Goal: Find specific fact: Find contact information

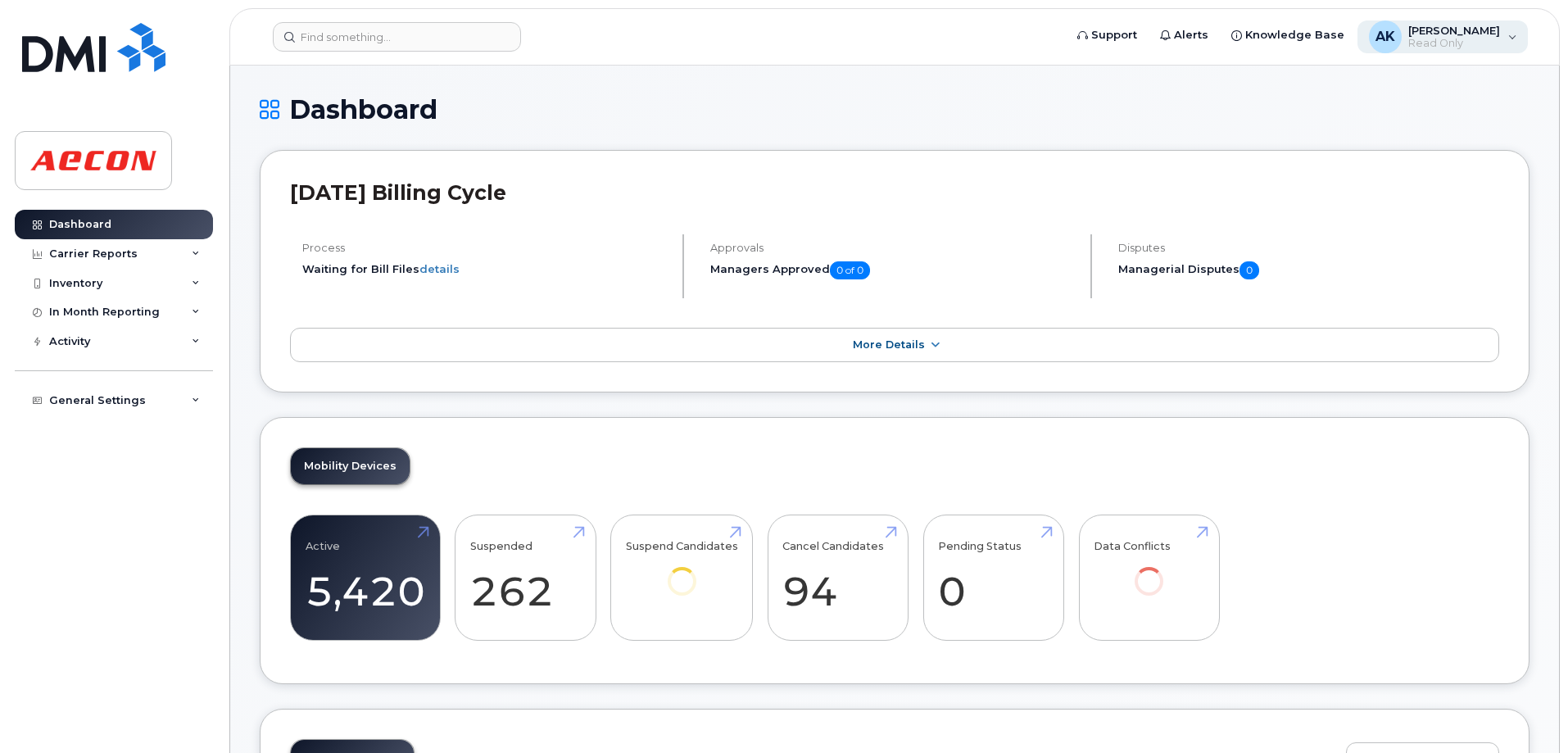
click at [1513, 38] on div "AK [PERSON_NAME] Read Only" at bounding box center [1442, 37] width 171 height 33
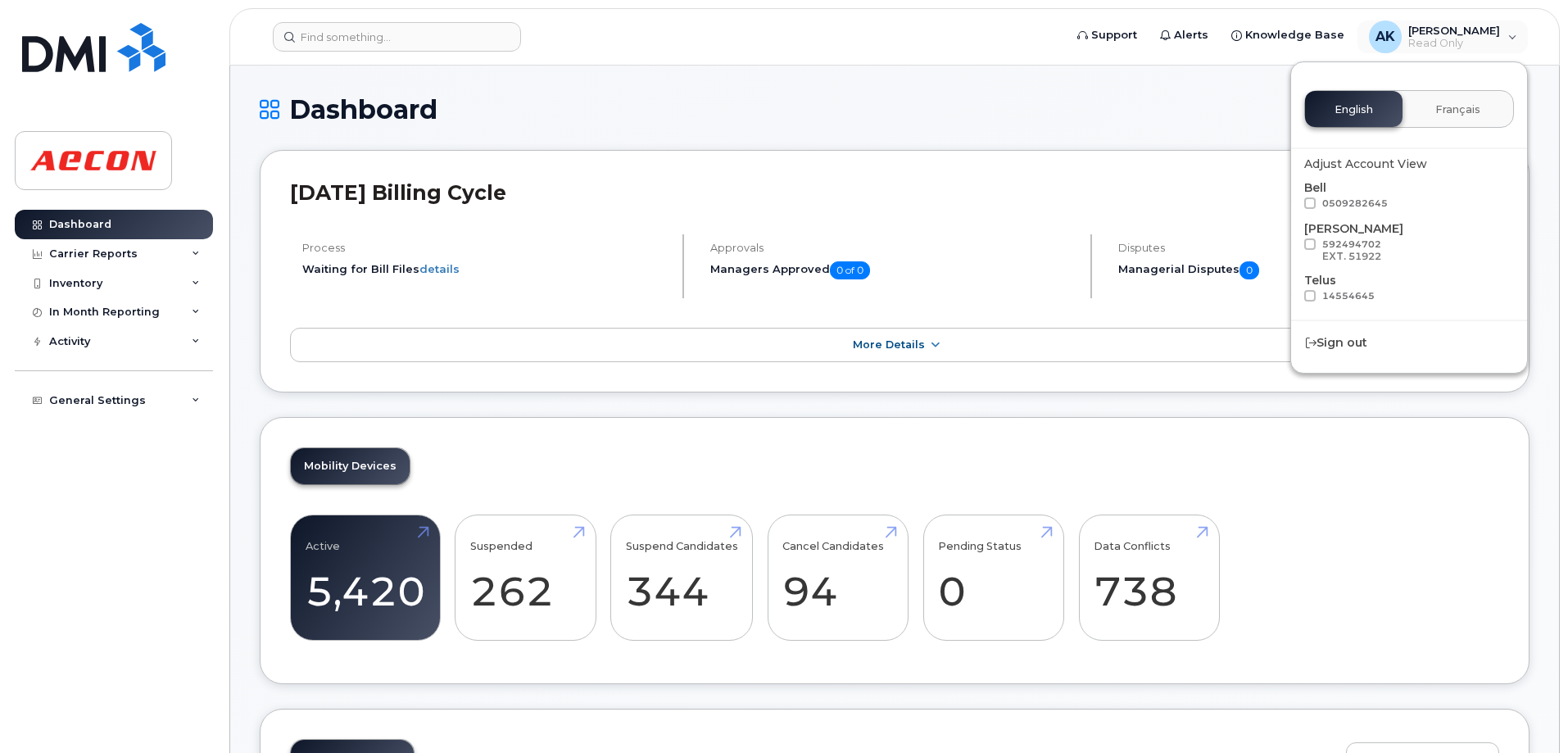
click at [1310, 248] on span at bounding box center [1310, 244] width 12 height 12
click at [1293, 247] on input "592494702 EXT. 51922" at bounding box center [1289, 243] width 8 height 8
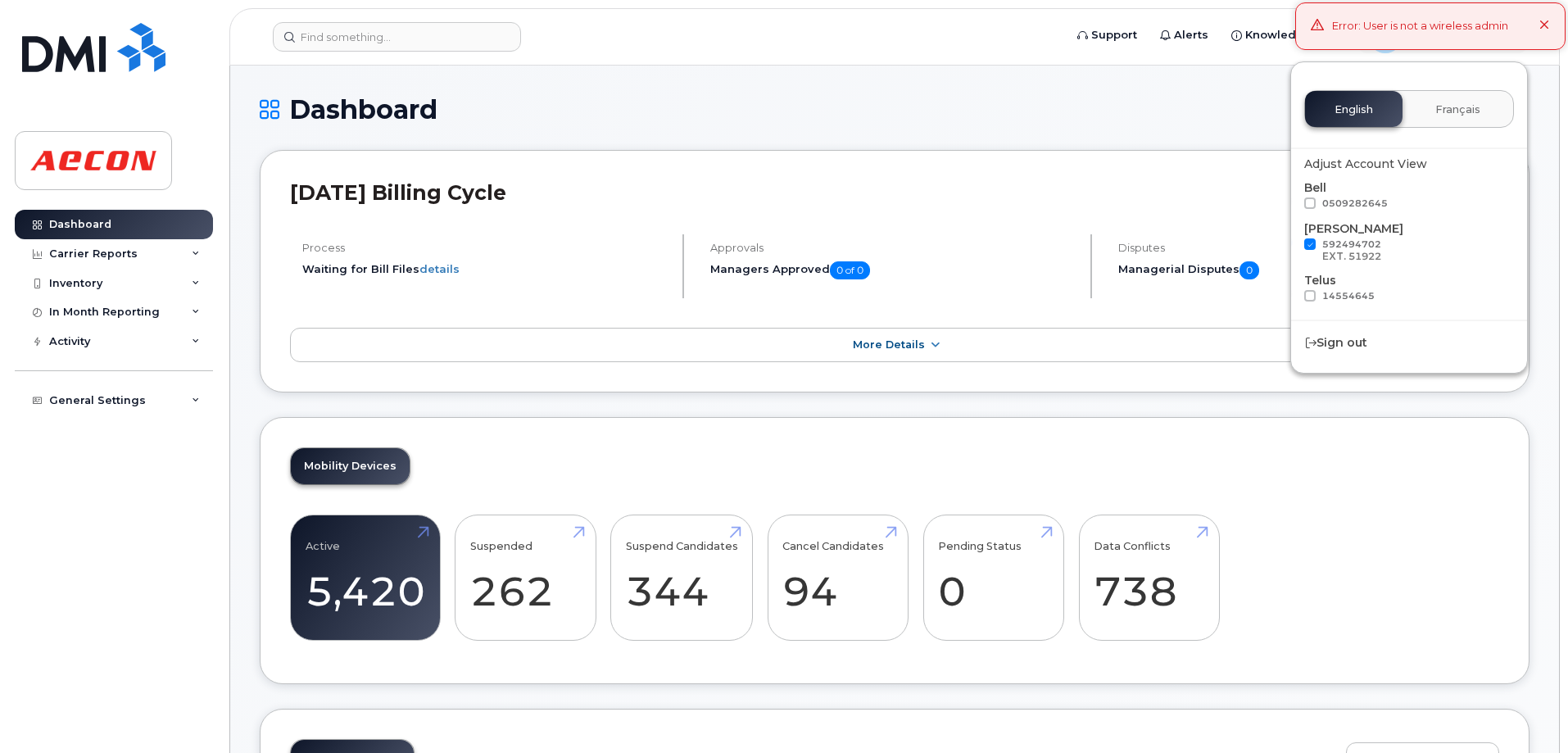
click at [1311, 247] on span at bounding box center [1310, 244] width 12 height 12
click at [1293, 247] on input "592494702 EXT. 51922" at bounding box center [1289, 243] width 8 height 8
checkbox input "false"
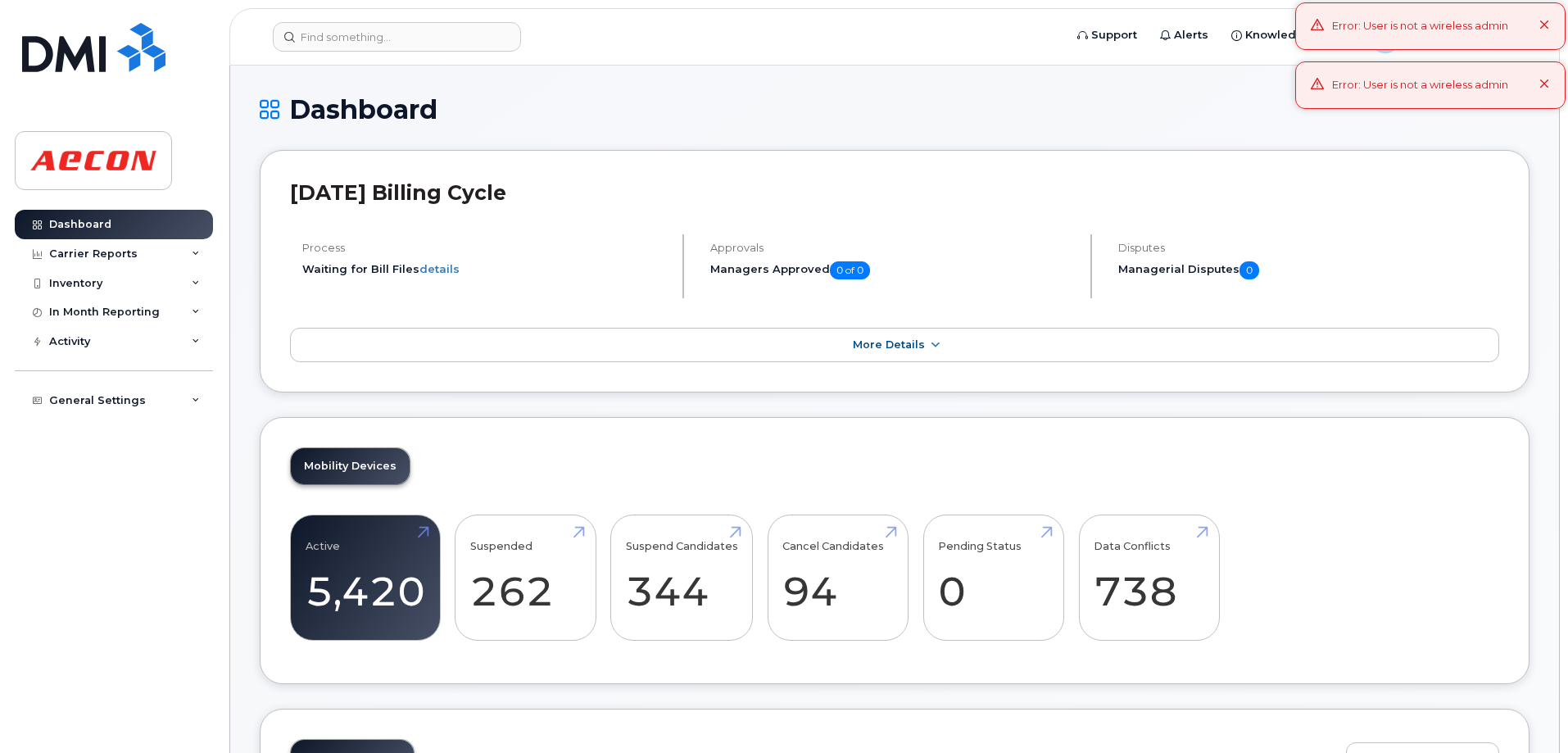
click at [1553, 24] on div "Error: User is not a wireless admin" at bounding box center [1430, 26] width 270 height 48
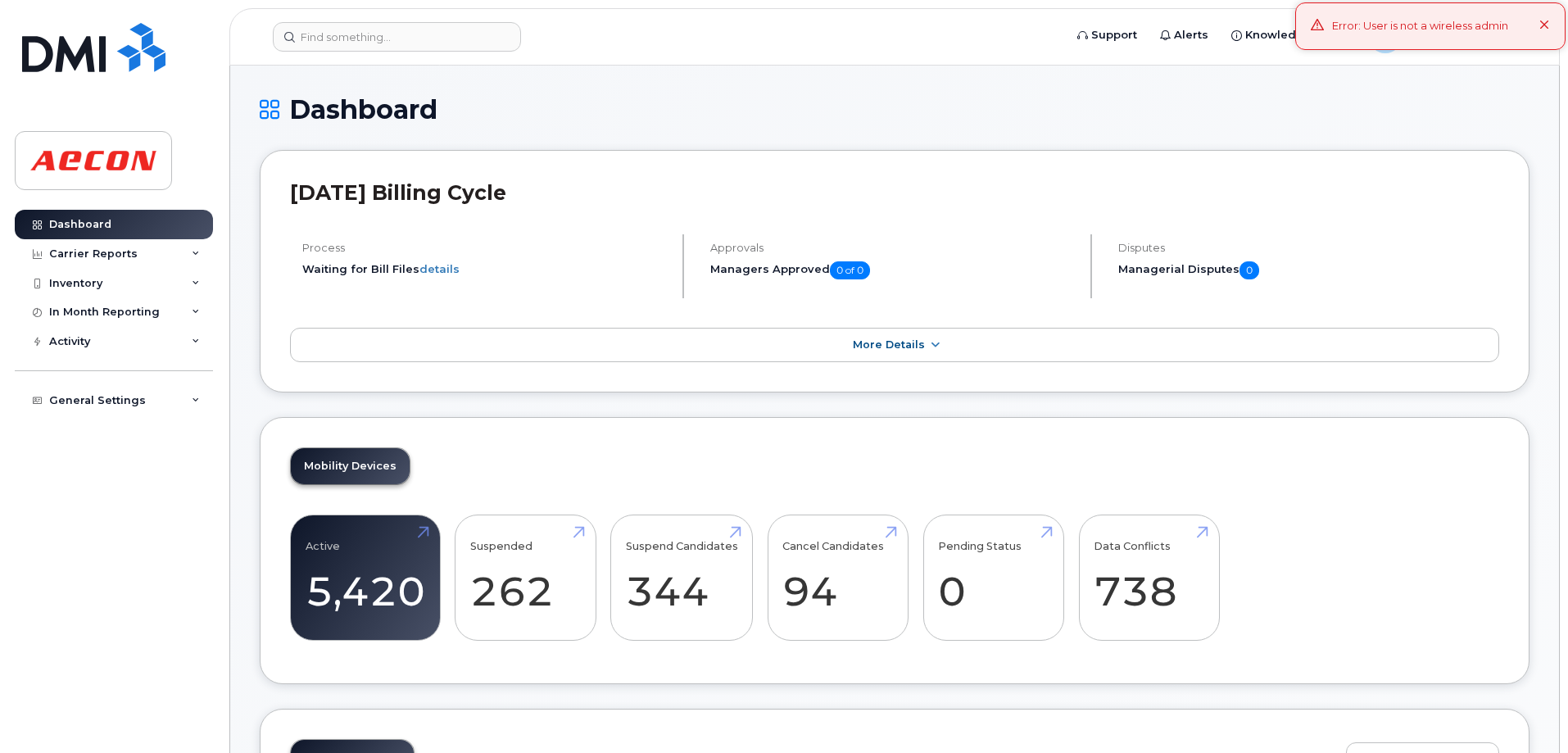
click at [1550, 23] on div "Error: User is not a wireless admin" at bounding box center [1430, 26] width 270 height 48
click at [57, 339] on div "Activity" at bounding box center [69, 342] width 41 height 13
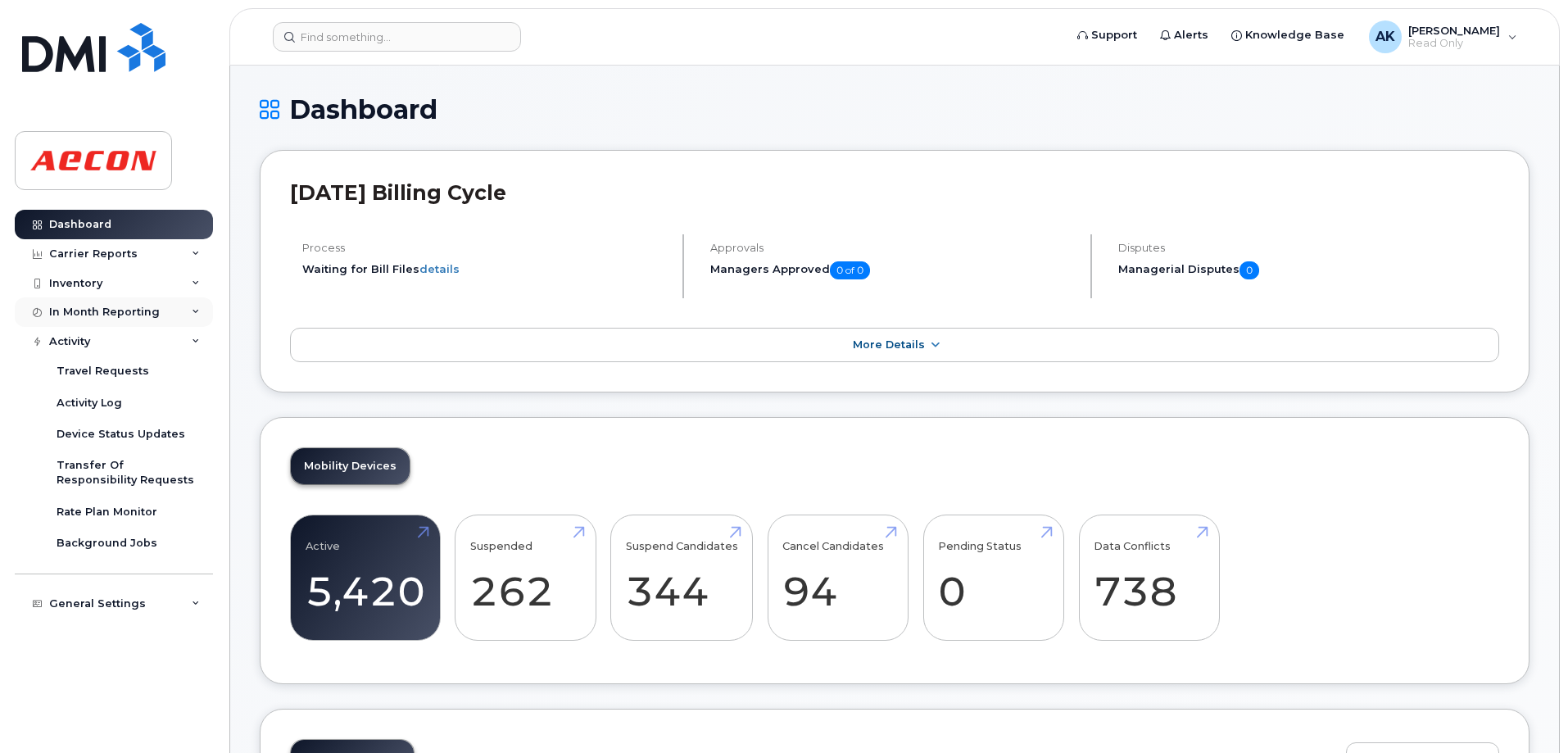
click at [68, 311] on div "In Month Reporting" at bounding box center [104, 312] width 111 height 13
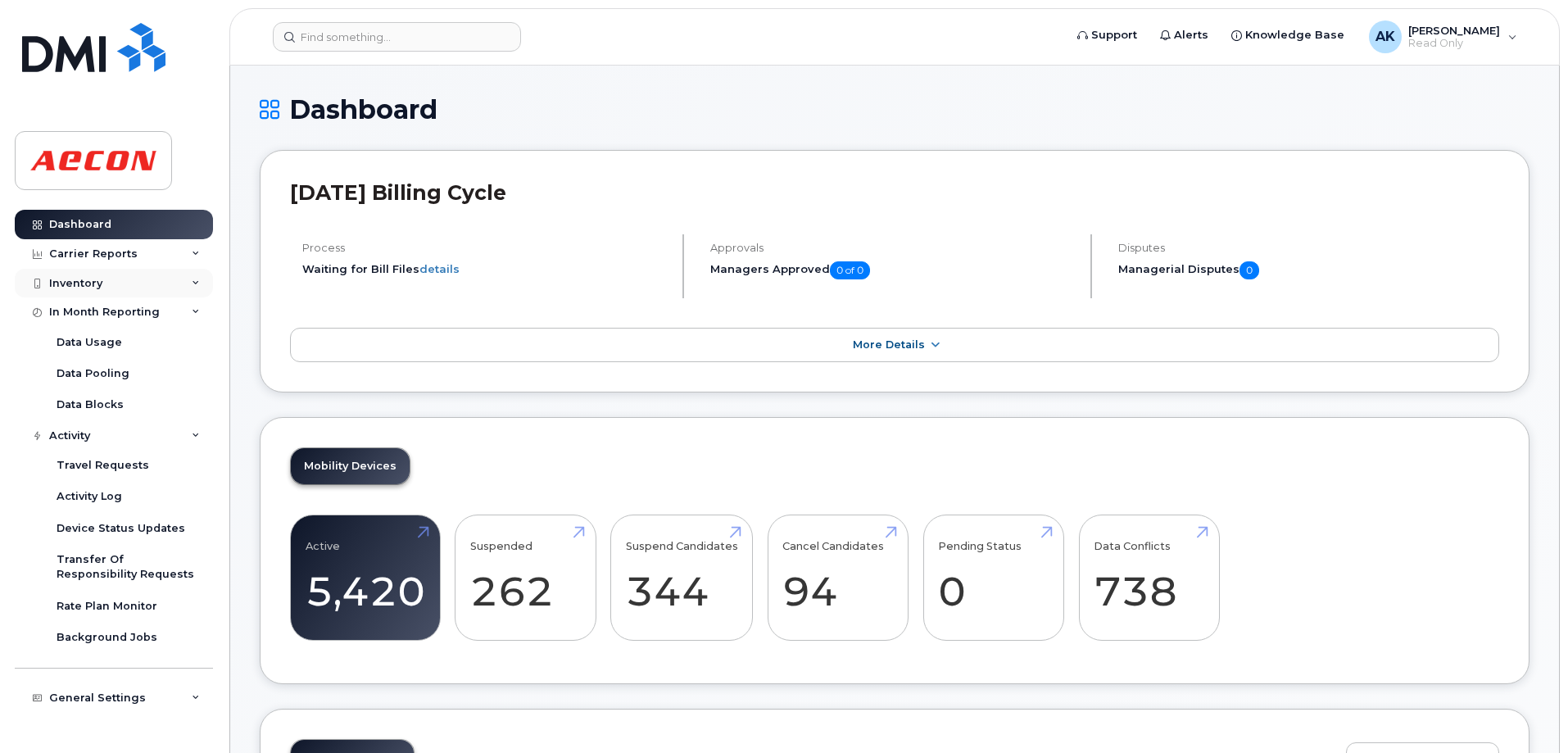
click at [68, 285] on div "Inventory" at bounding box center [76, 284] width 53 height 13
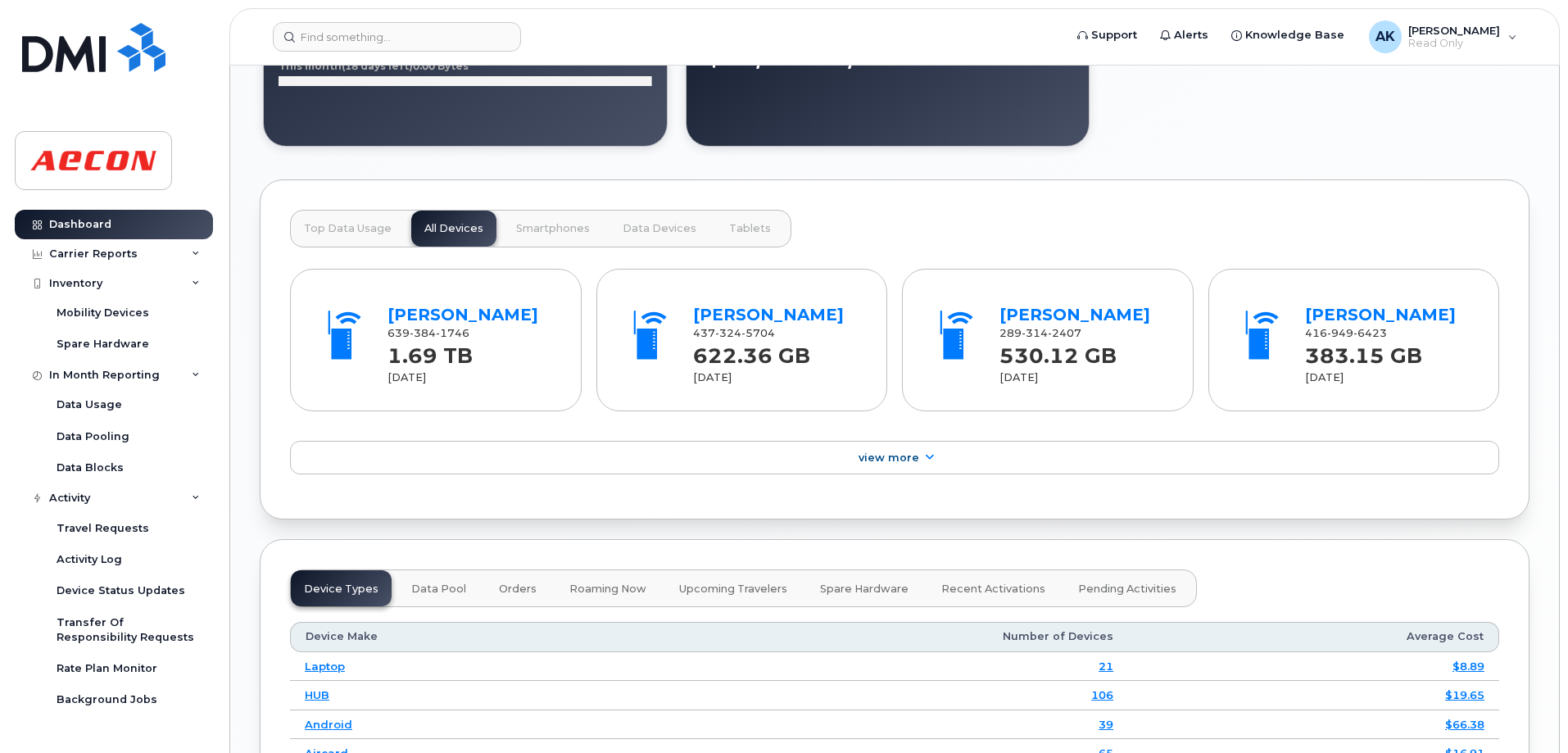
scroll to position [1638, 0]
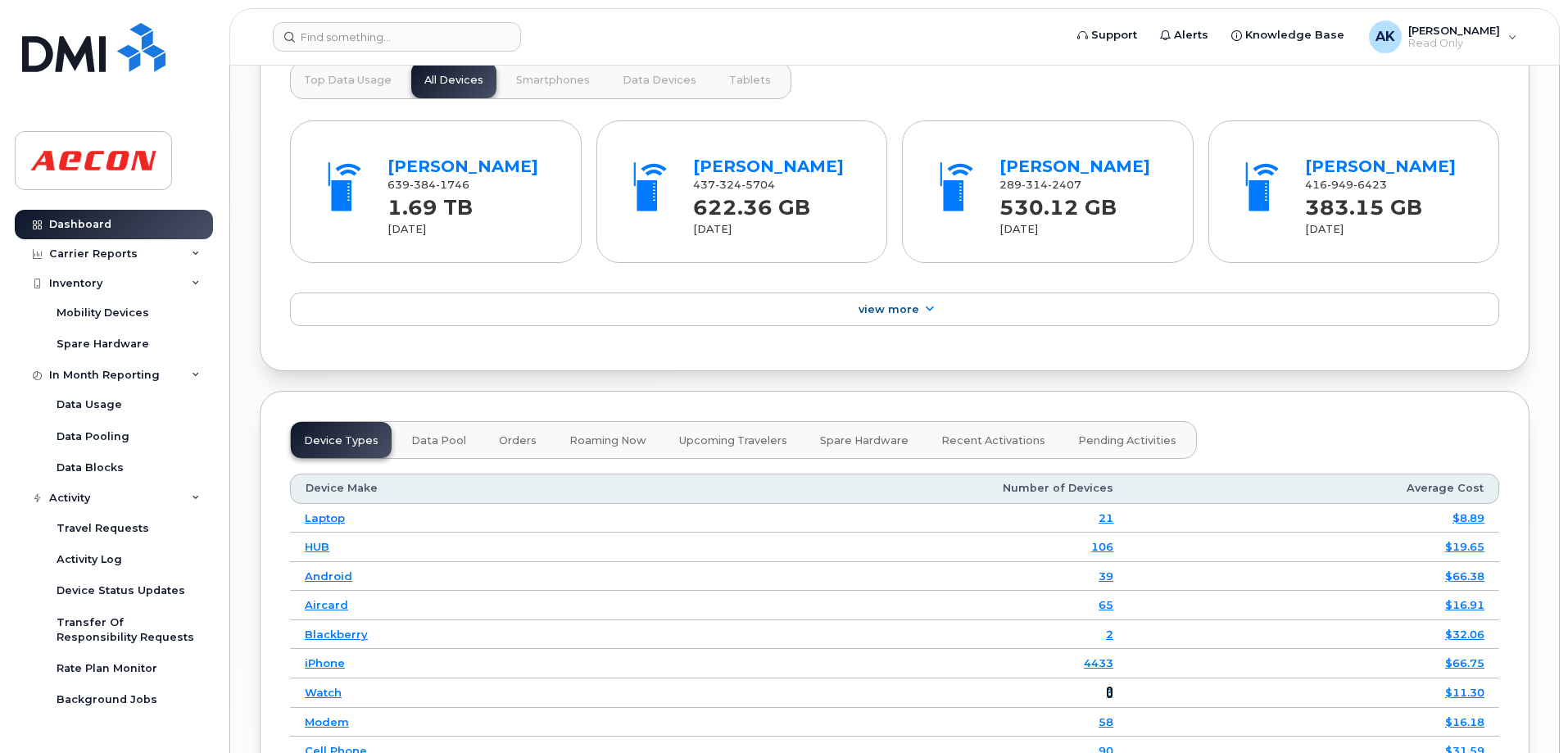
click at [1113, 692] on link "3" at bounding box center [1109, 692] width 8 height 13
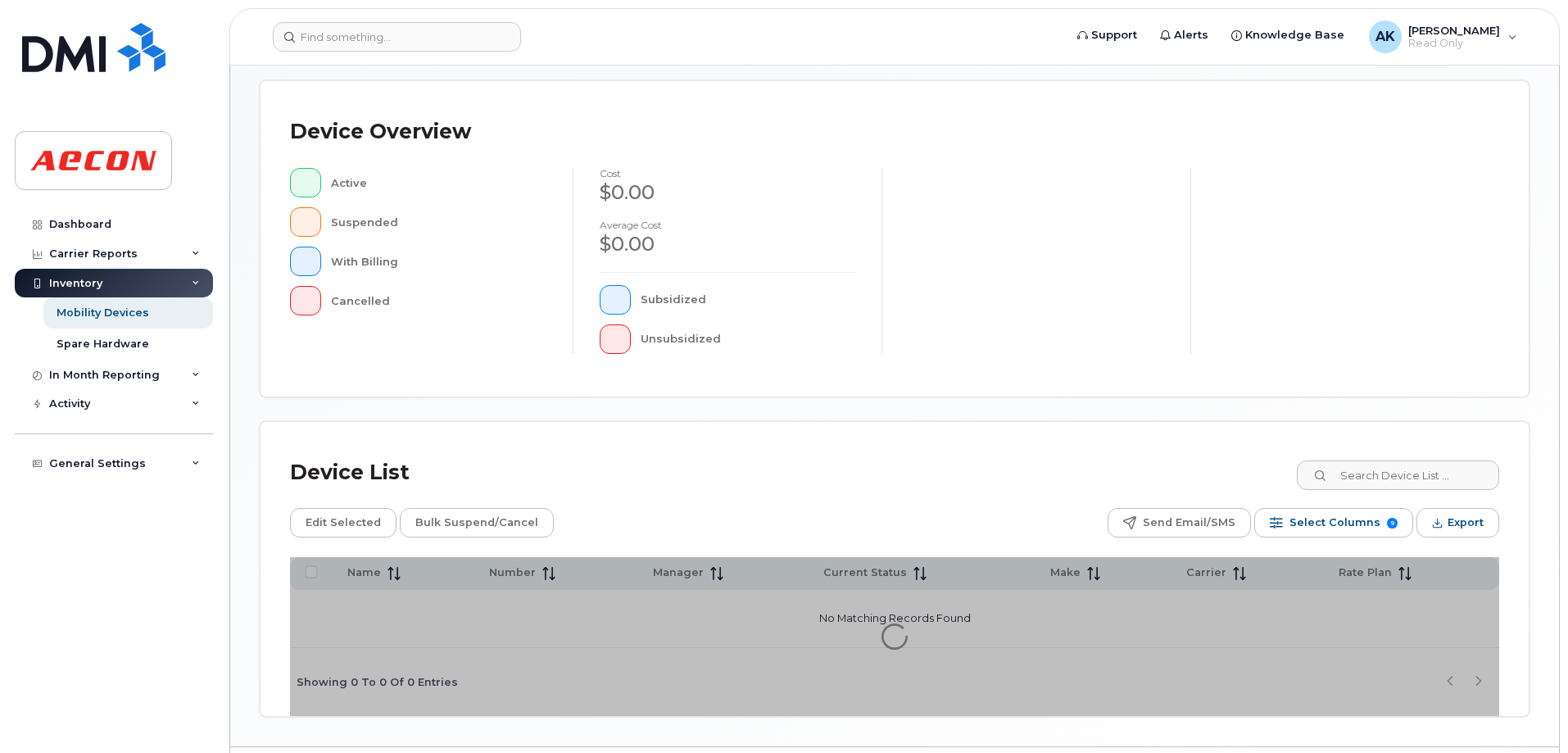
scroll to position [374, 0]
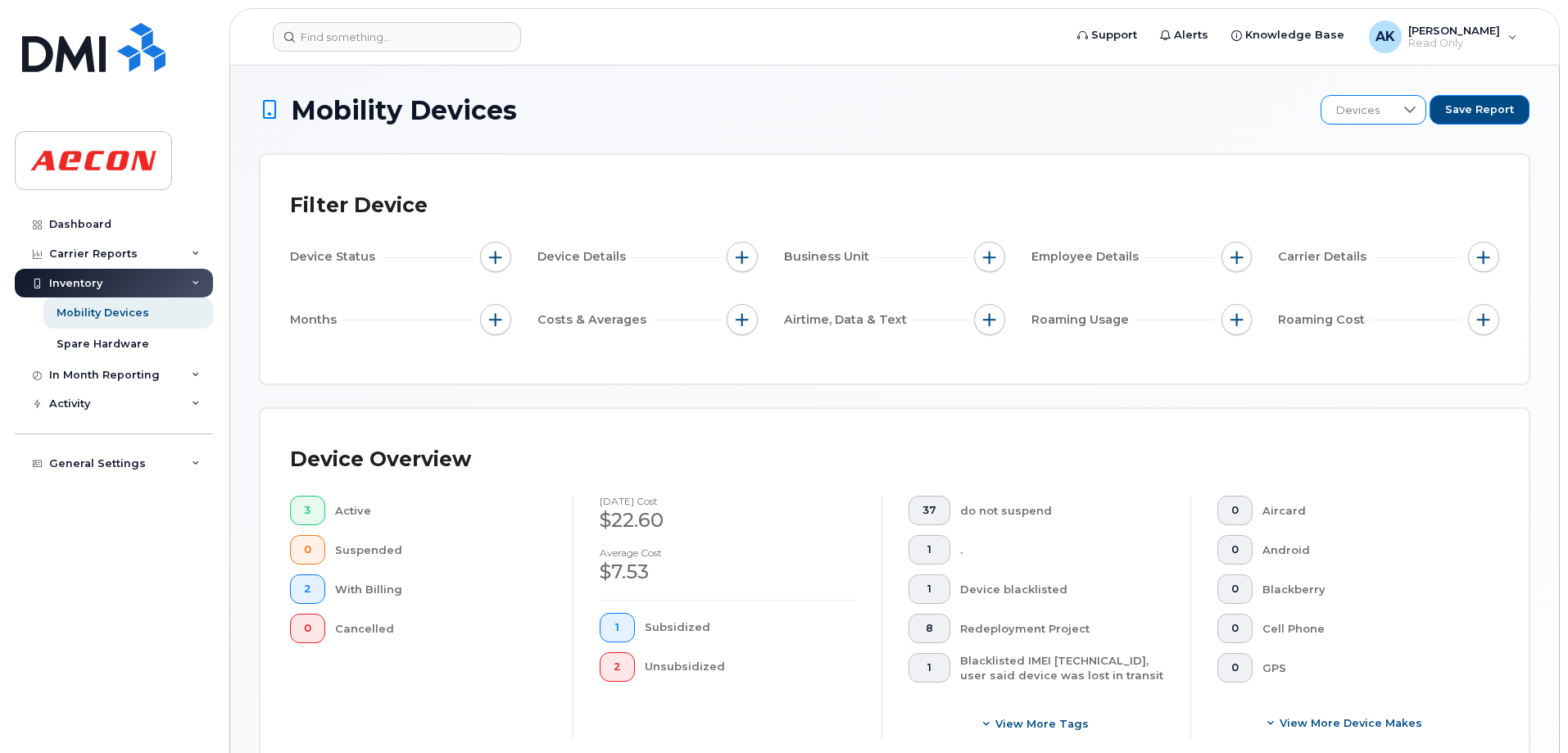
click at [1415, 118] on div at bounding box center [1410, 109] width 31 height 28
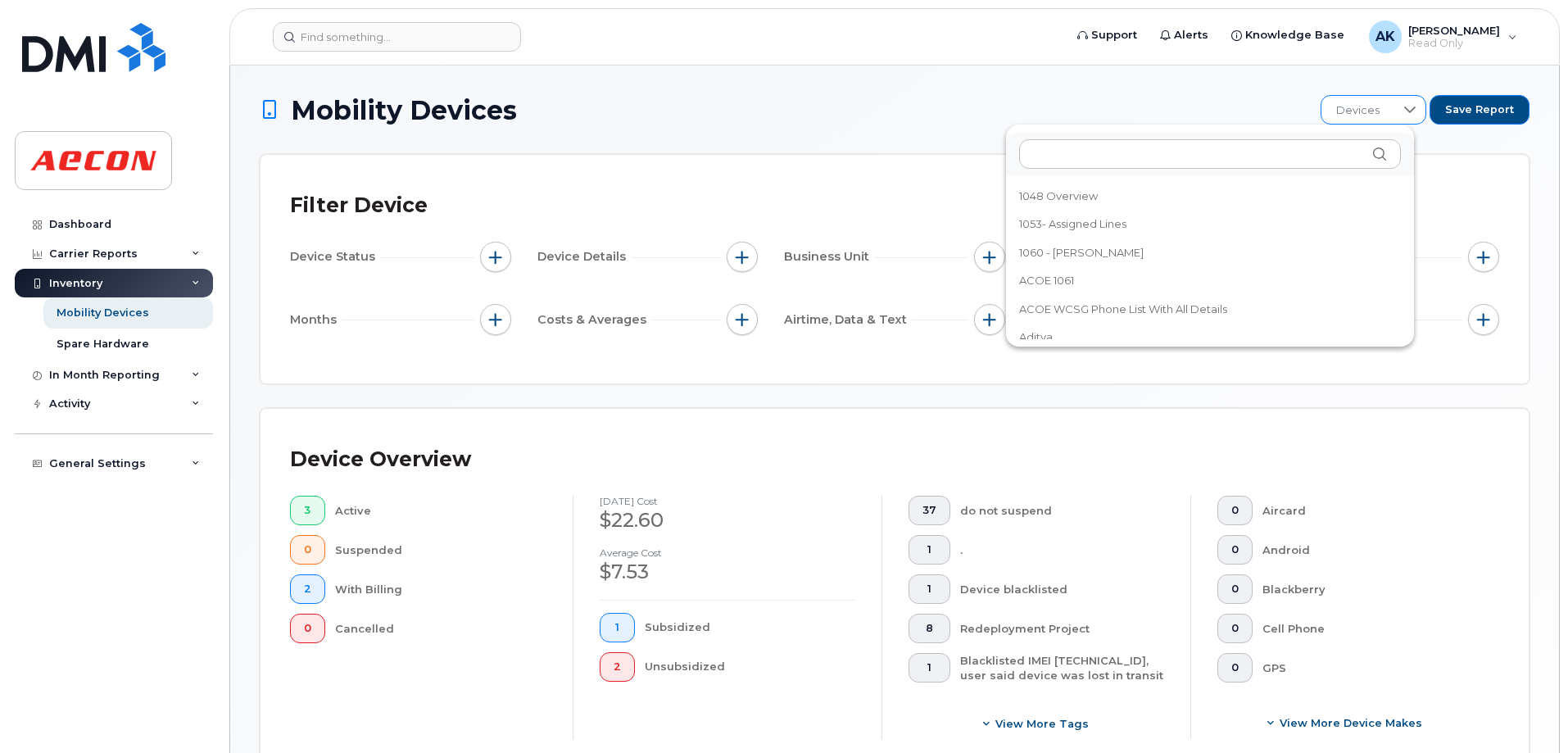
click at [1404, 115] on div at bounding box center [1410, 109] width 31 height 28
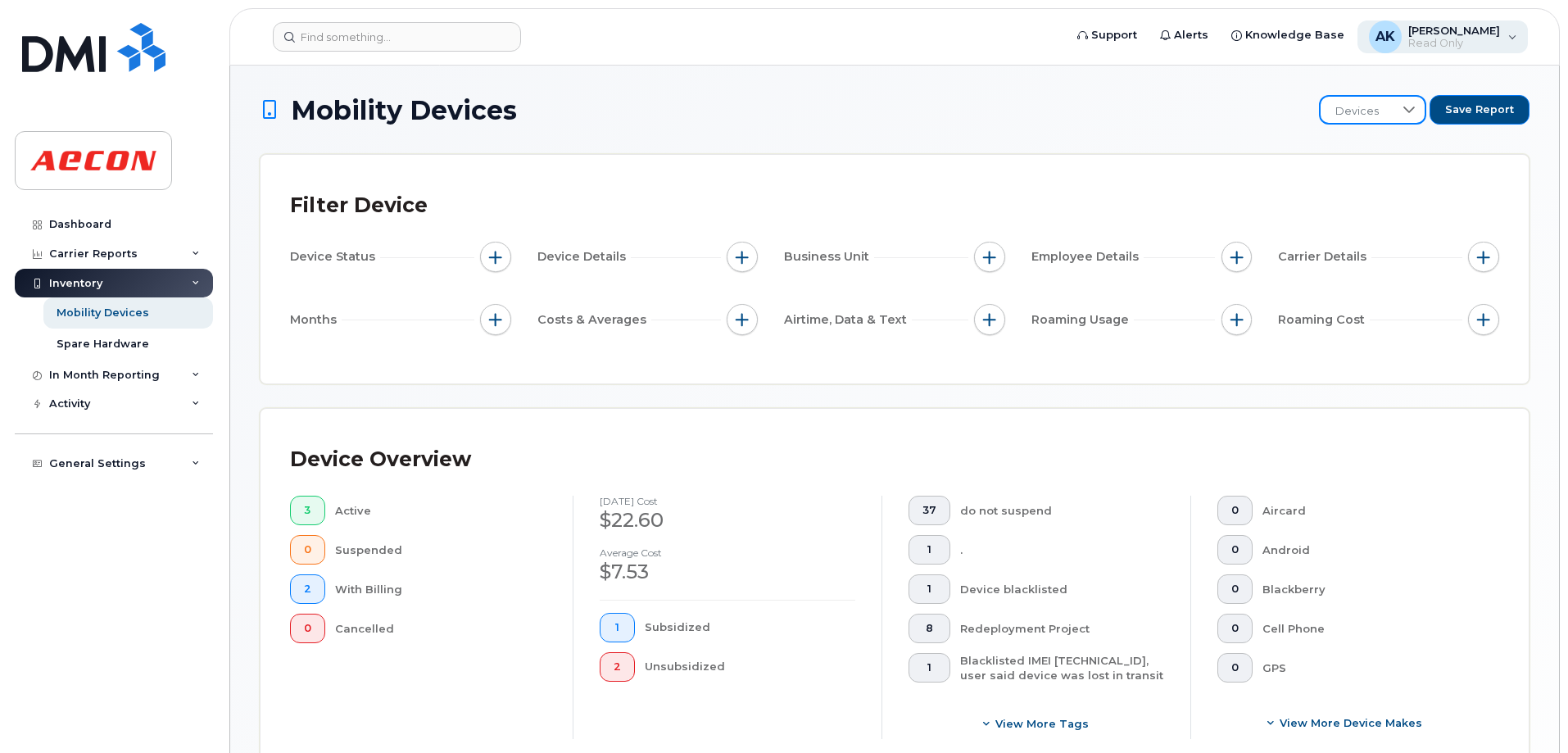
click at [1420, 30] on span "[PERSON_NAME]" at bounding box center [1454, 30] width 92 height 13
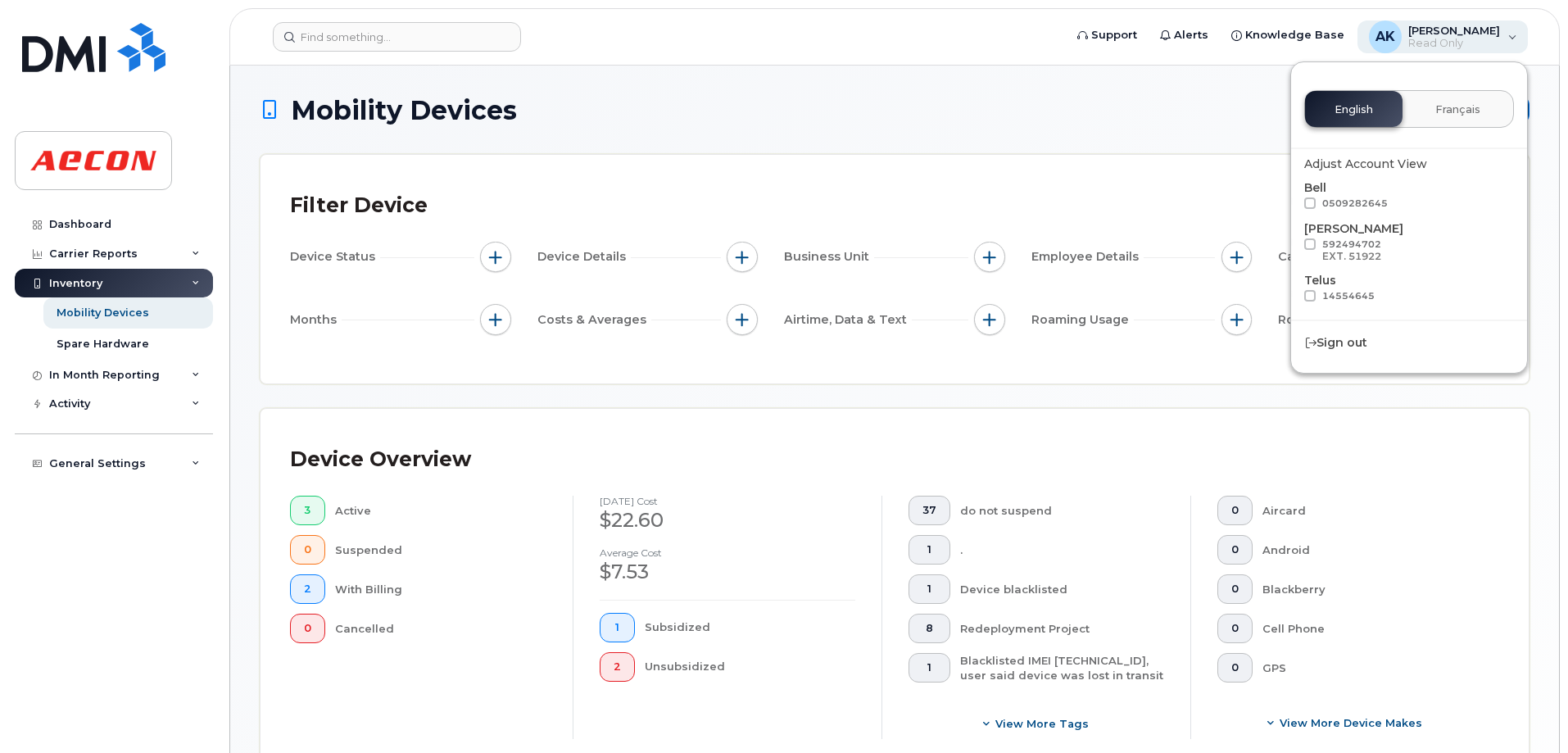
click at [1375, 35] on span "AK" at bounding box center [1385, 37] width 20 height 20
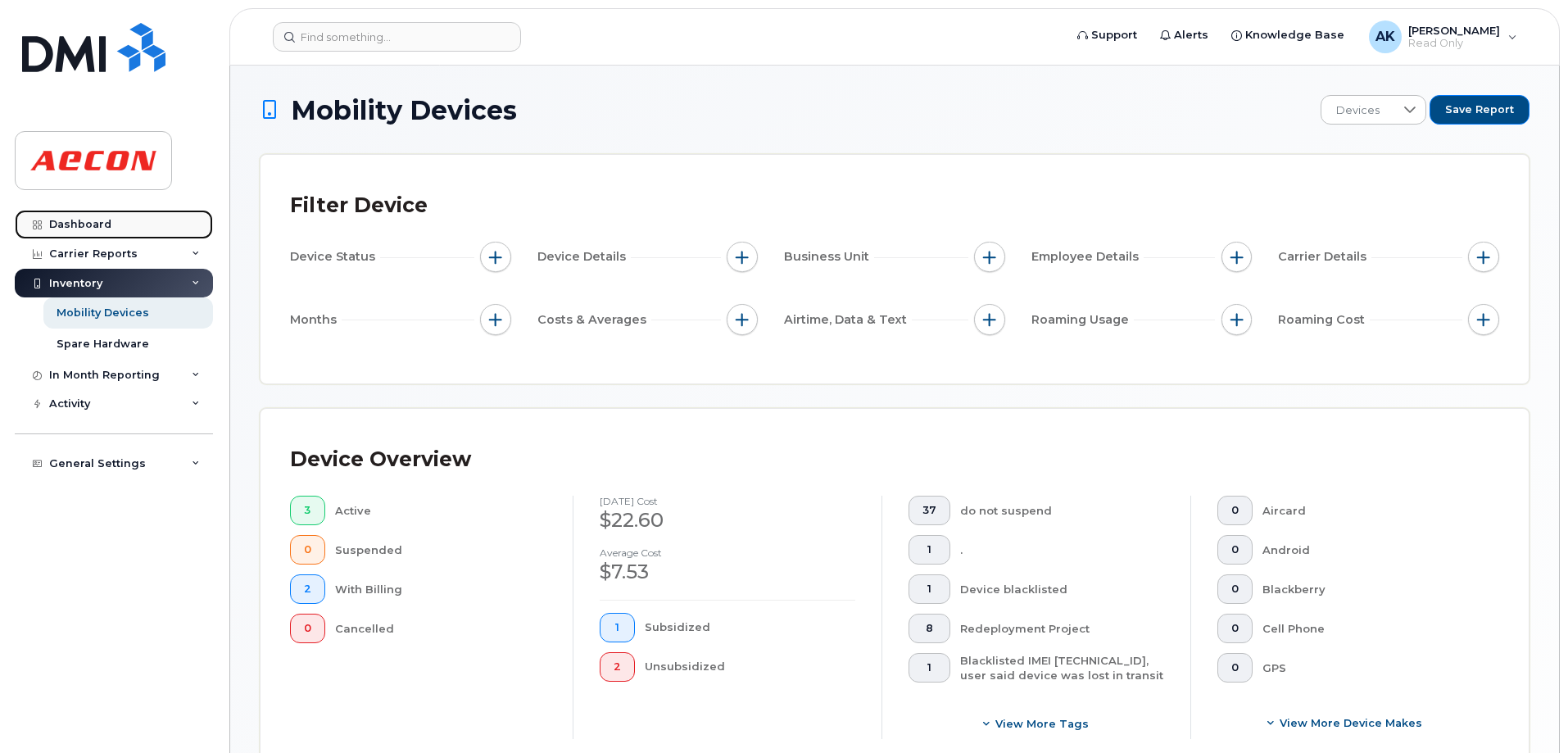
click at [98, 228] on div "Dashboard" at bounding box center [80, 224] width 63 height 13
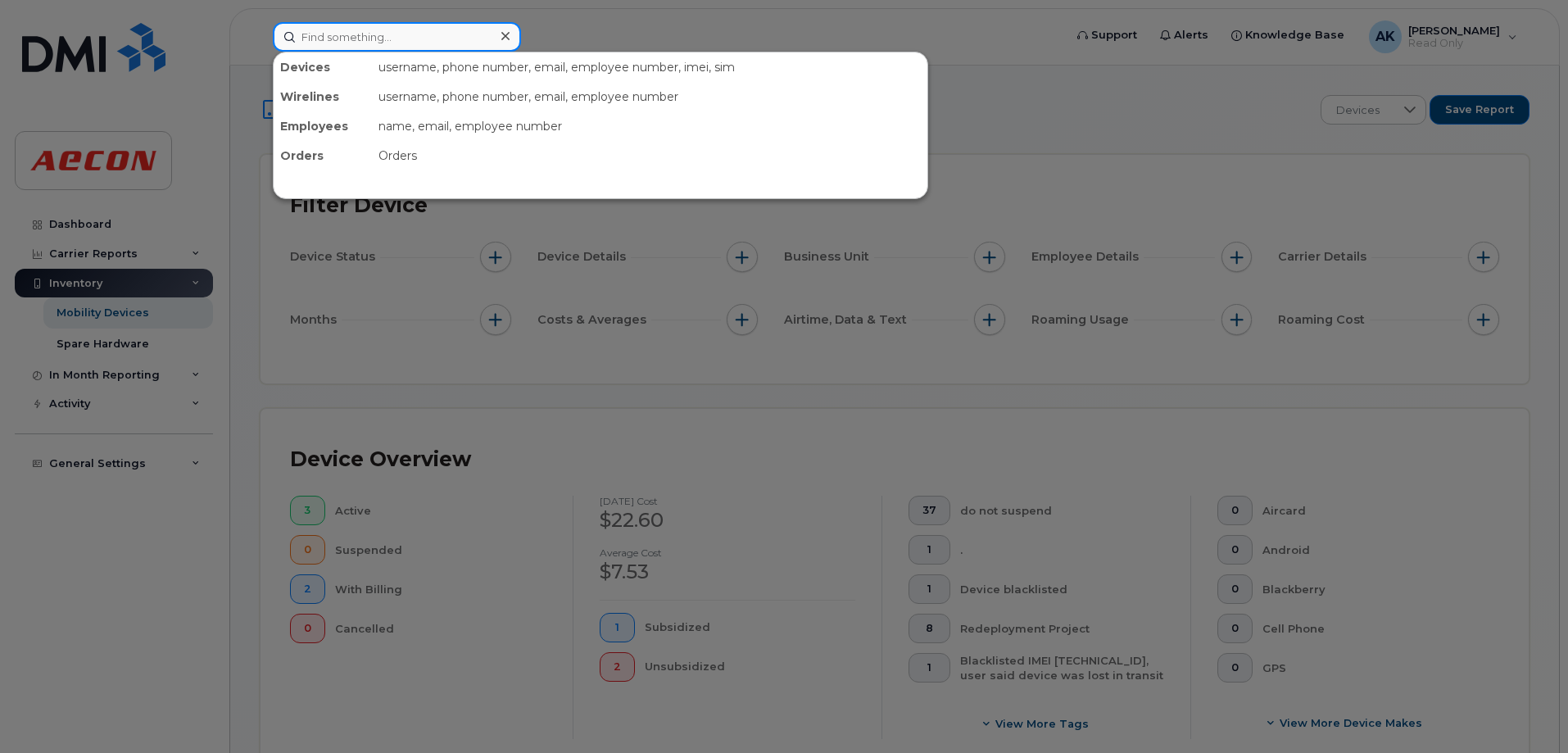
click at [350, 42] on input at bounding box center [397, 37] width 249 height 29
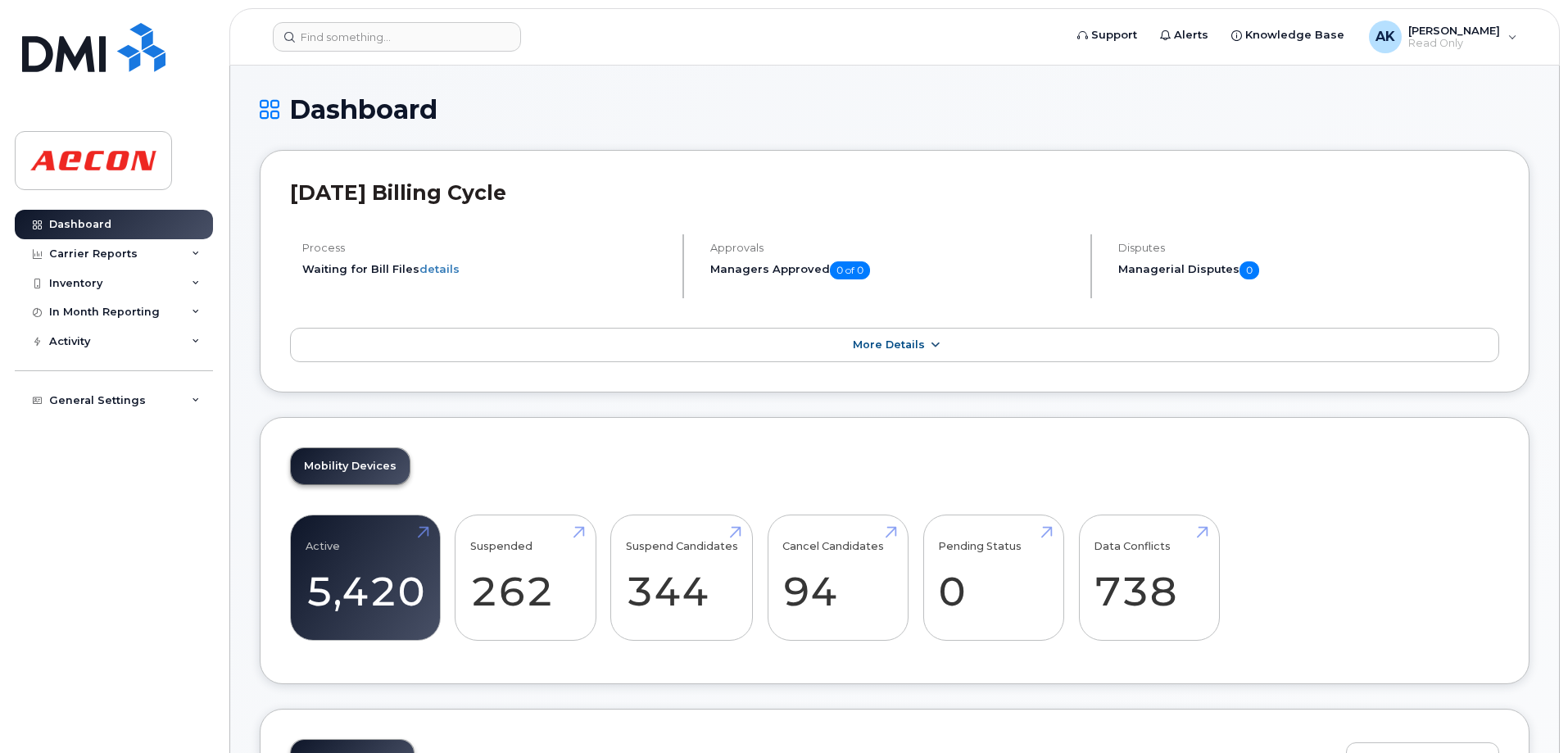
click at [885, 341] on span "More Details" at bounding box center [888, 344] width 72 height 13
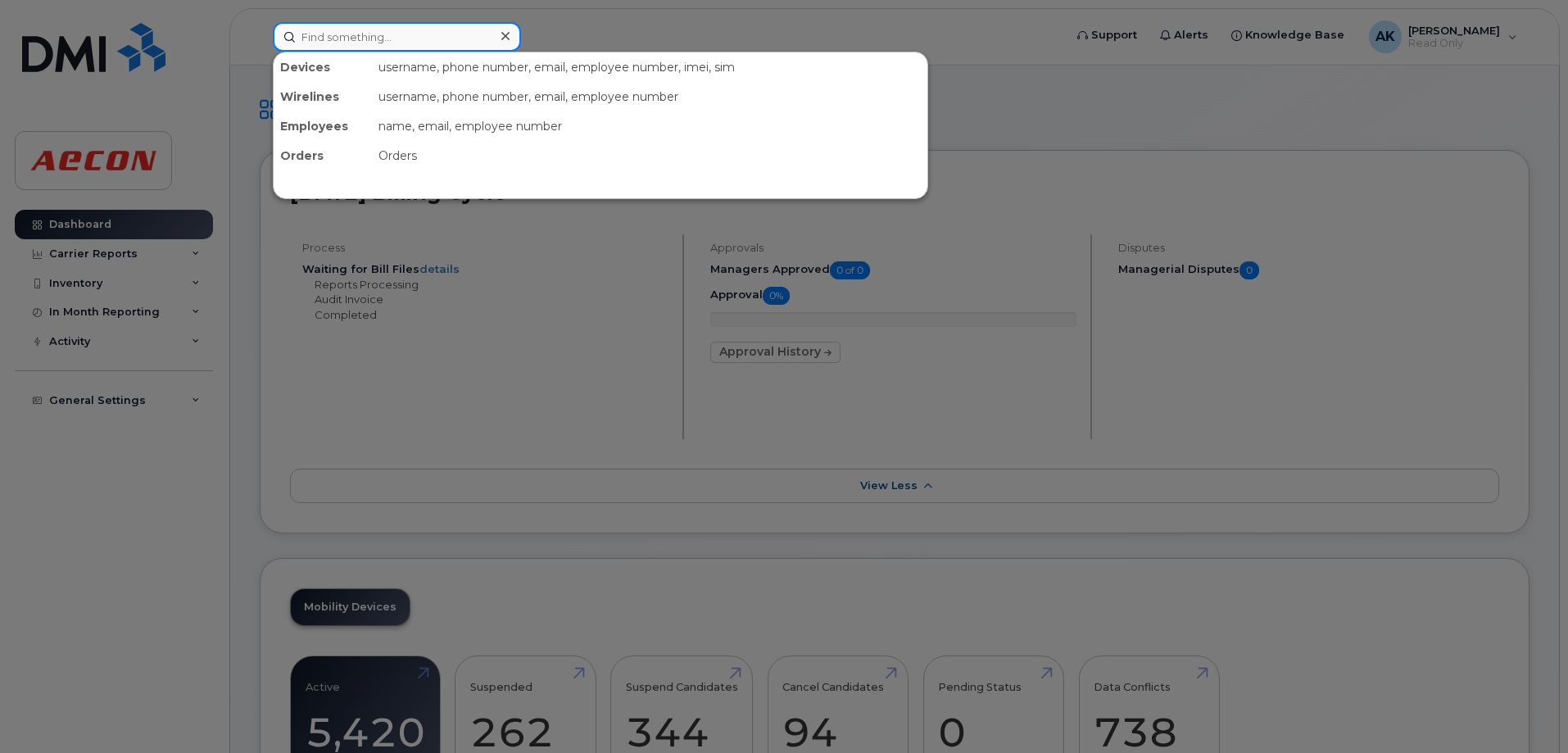
click at [335, 29] on input at bounding box center [397, 37] width 249 height 29
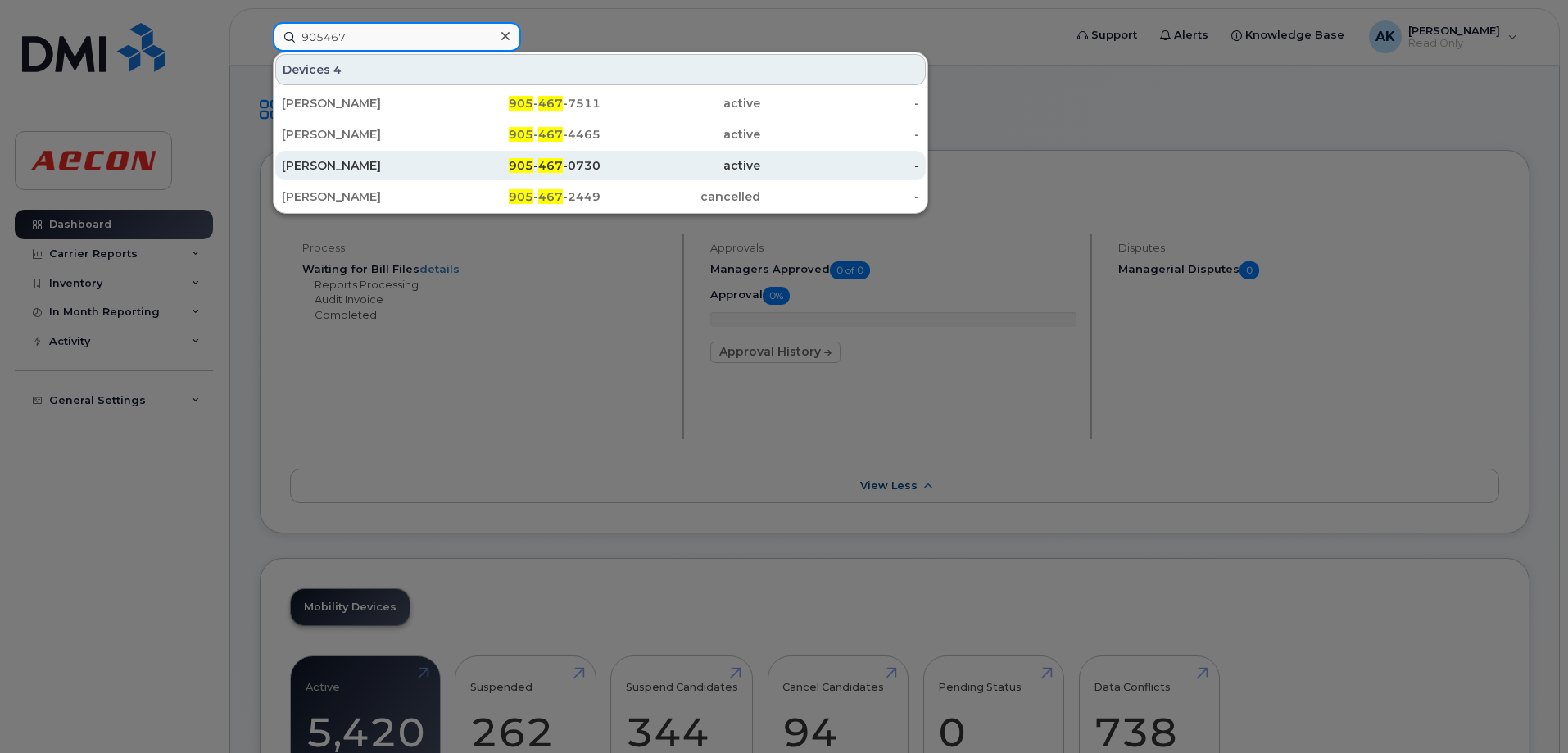
type input "905467"
click at [570, 172] on div "905 - 467 -0730" at bounding box center [521, 166] width 160 height 17
